Goal: Navigation & Orientation: Find specific page/section

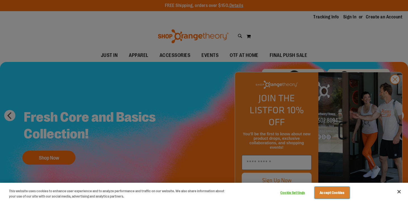
click at [334, 196] on button "Accept Cookies" at bounding box center [332, 193] width 35 height 12
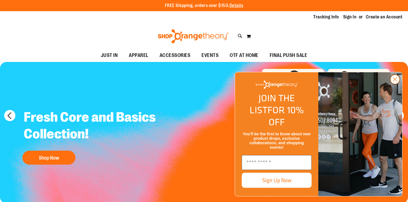
click at [392, 84] on circle "Close dialog" at bounding box center [394, 79] width 9 height 9
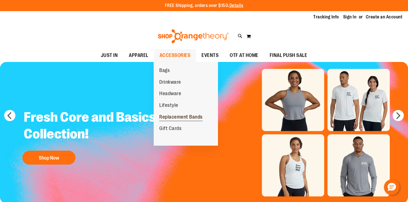
click at [173, 115] on span "Replacement Bands" at bounding box center [180, 117] width 43 height 7
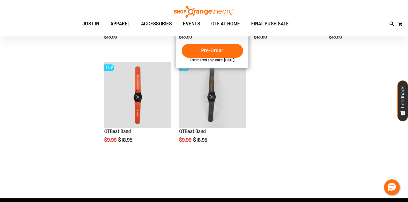
scroll to position [94, 0]
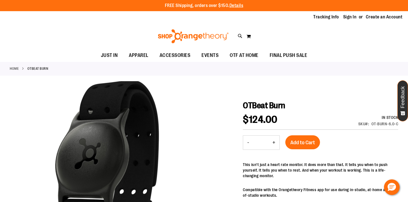
click at [36, 66] on strong "OTBeat Burn" at bounding box center [37, 68] width 21 height 5
click at [18, 71] on link "Home" at bounding box center [14, 68] width 9 height 5
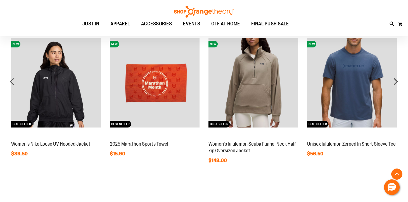
scroll to position [575, 0]
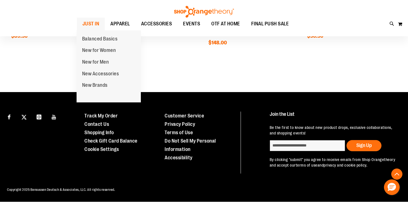
click at [92, 22] on span "JUST IN" at bounding box center [90, 24] width 17 height 13
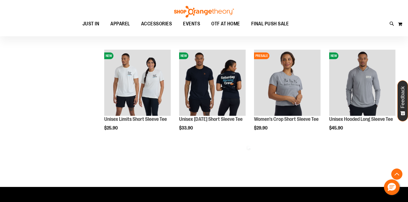
scroll to position [556, 0]
